Goal: Find specific page/section: Find specific page/section

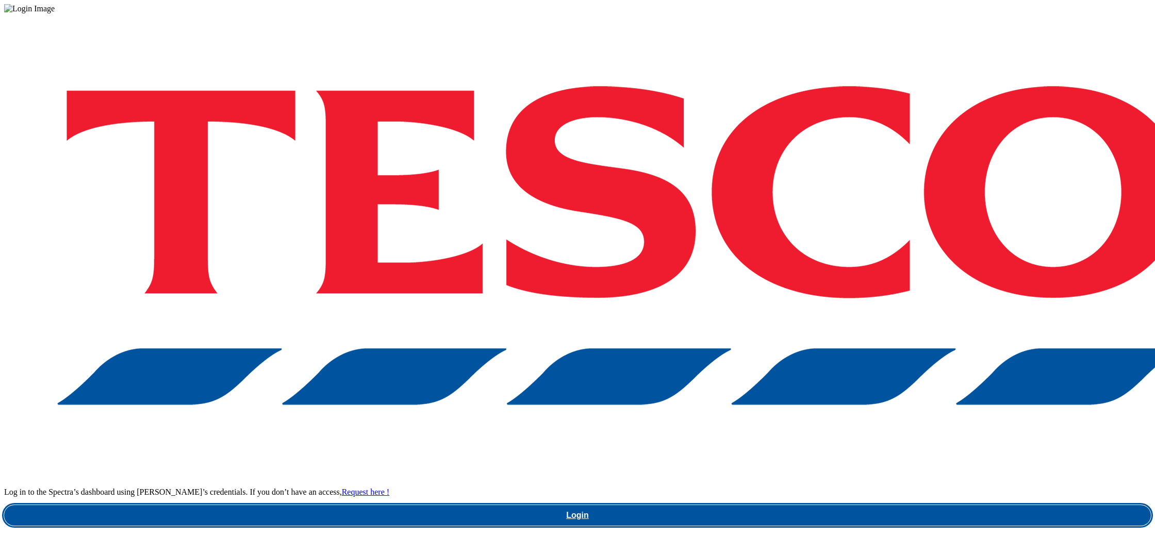
click at [838, 505] on link "Login" at bounding box center [577, 515] width 1147 height 21
